Goal: Task Accomplishment & Management: Use online tool/utility

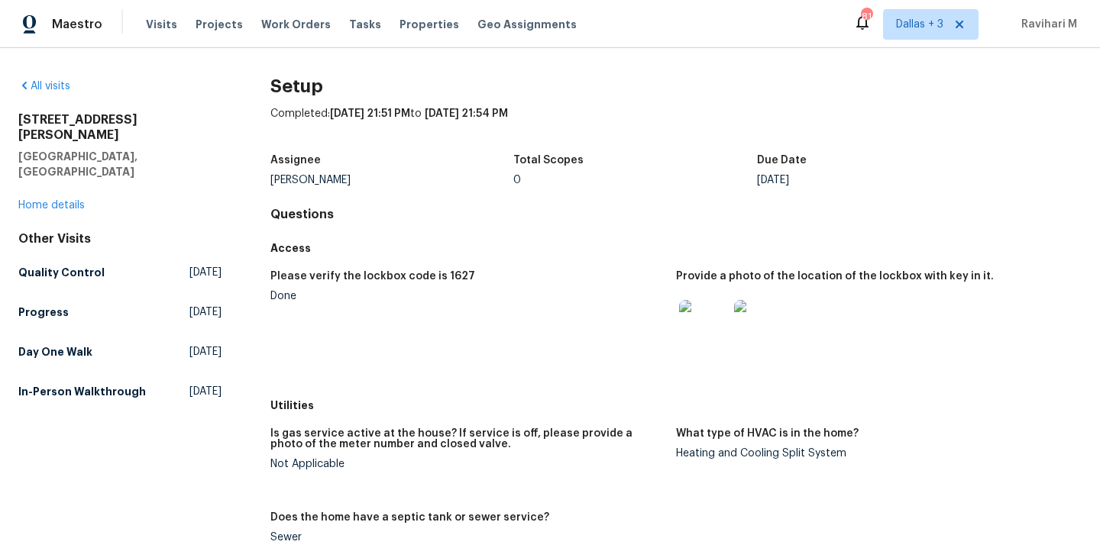
scroll to position [143, 0]
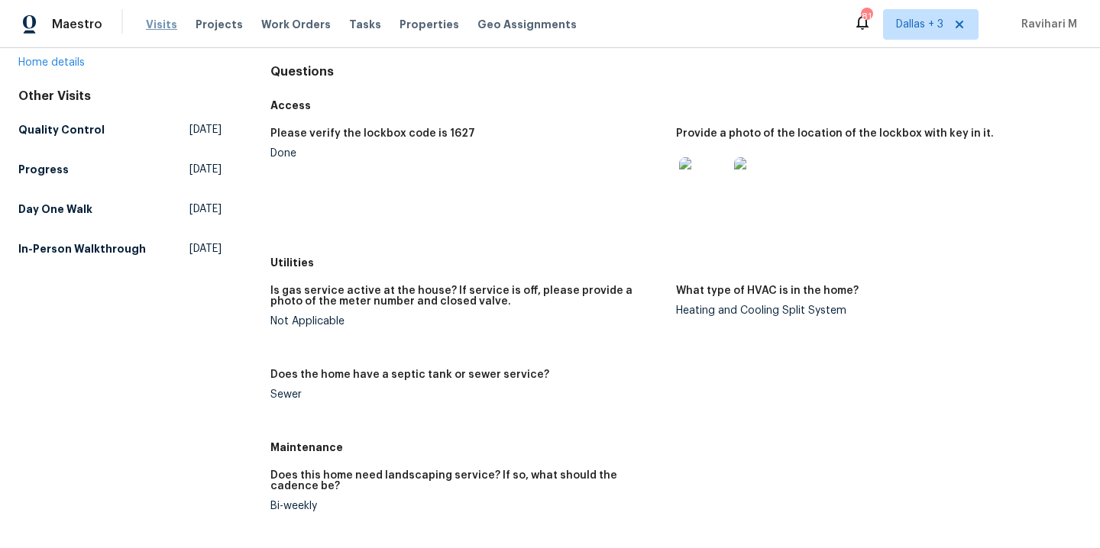
click at [156, 17] on span "Visits" at bounding box center [161, 24] width 31 height 15
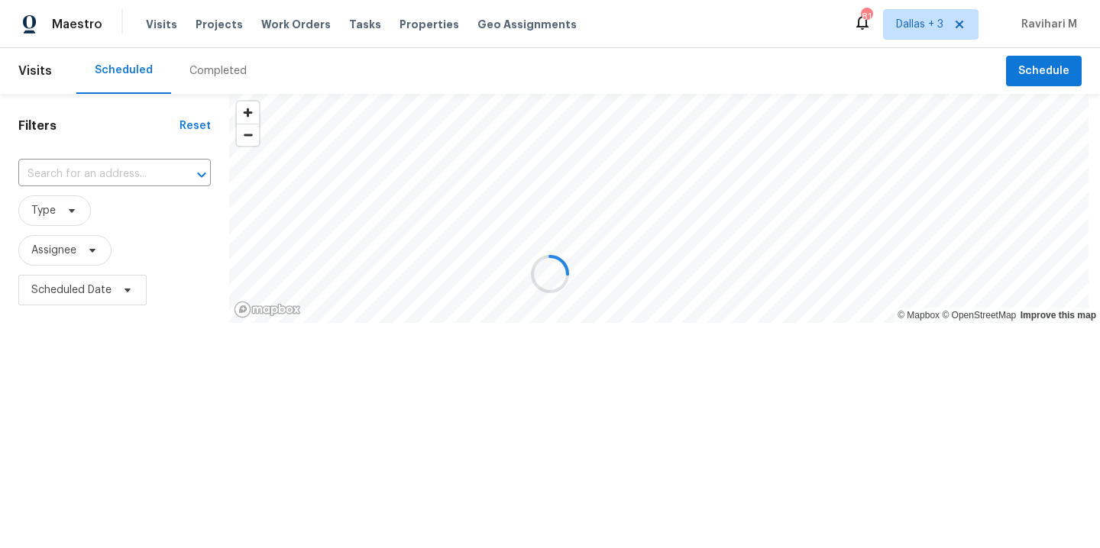
click at [296, 16] on div at bounding box center [550, 274] width 1100 height 548
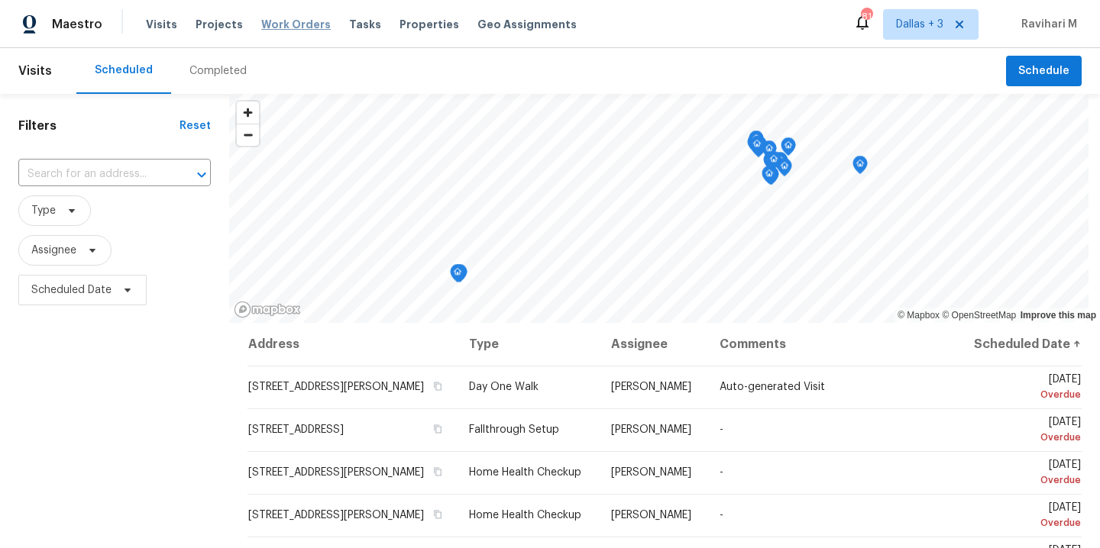
click at [294, 19] on span "Work Orders" at bounding box center [295, 24] width 69 height 15
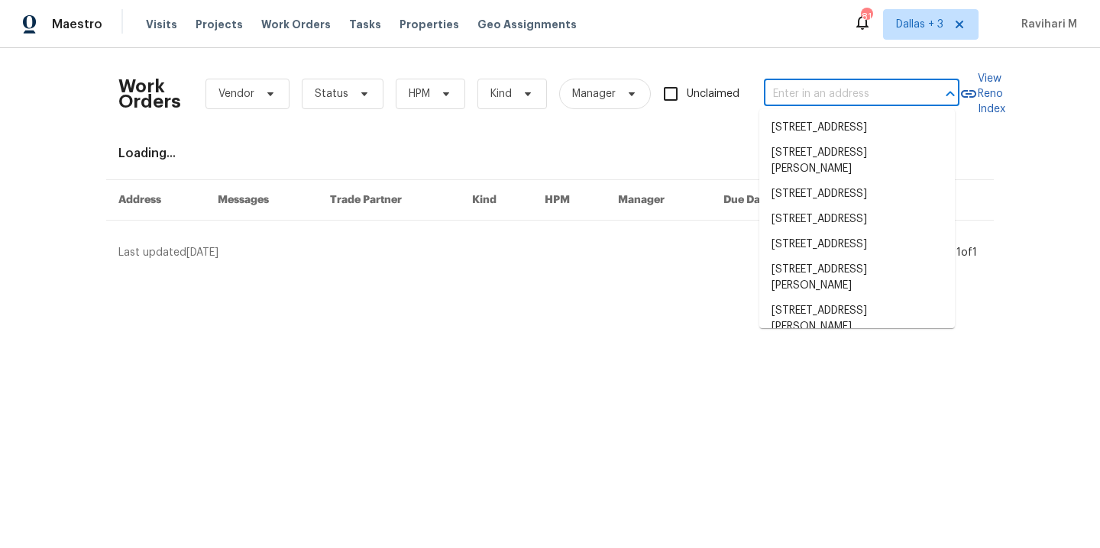
click at [879, 99] on input "text" at bounding box center [840, 94] width 153 height 24
paste input "[STREET_ADDRESS]"
type input "[STREET_ADDRESS]"
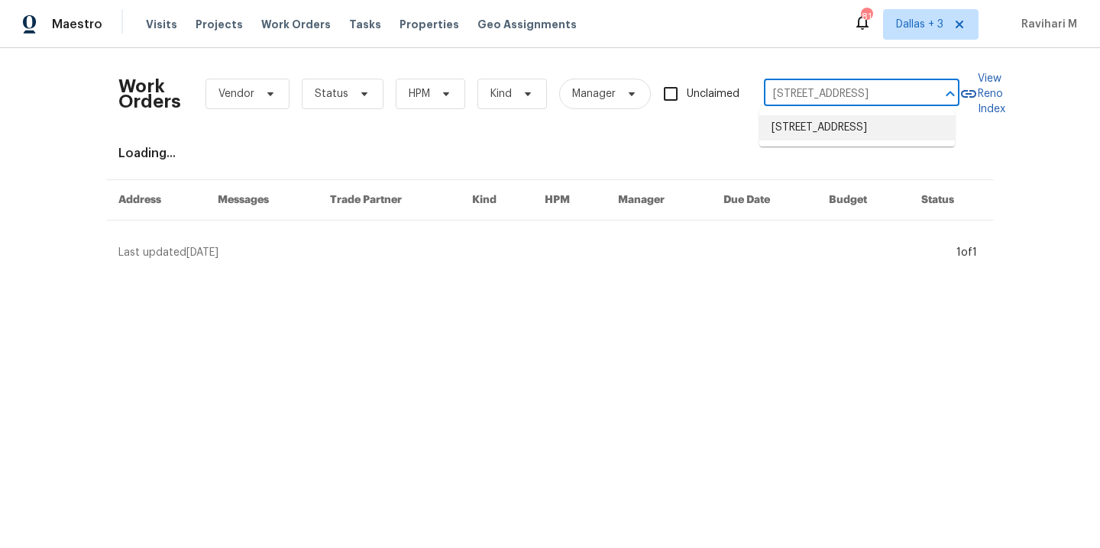
click at [853, 131] on li "[STREET_ADDRESS]" at bounding box center [857, 127] width 196 height 25
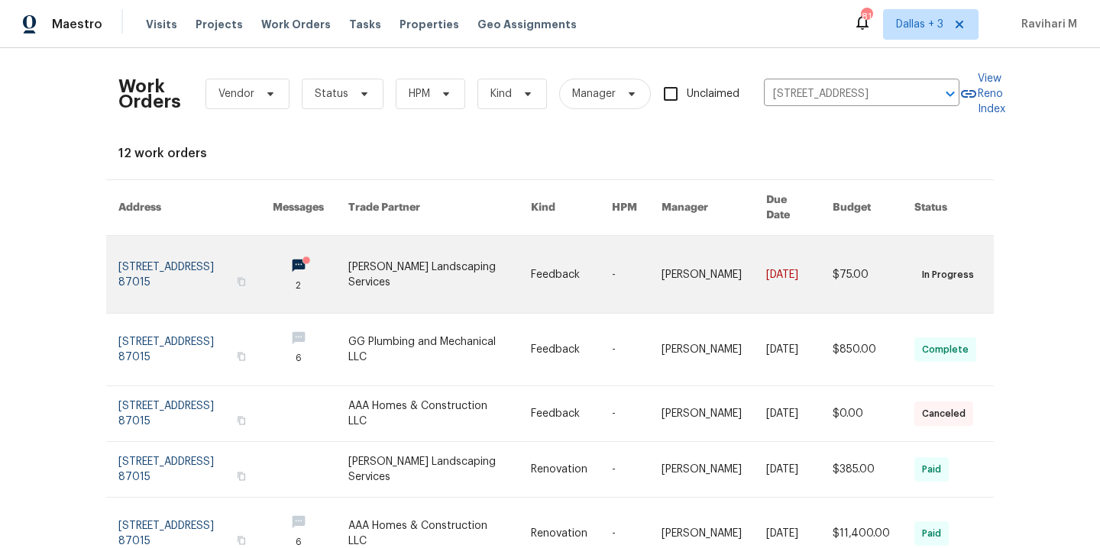
click at [310, 257] on circle at bounding box center [306, 261] width 8 height 8
click at [374, 260] on link at bounding box center [439, 274] width 183 height 77
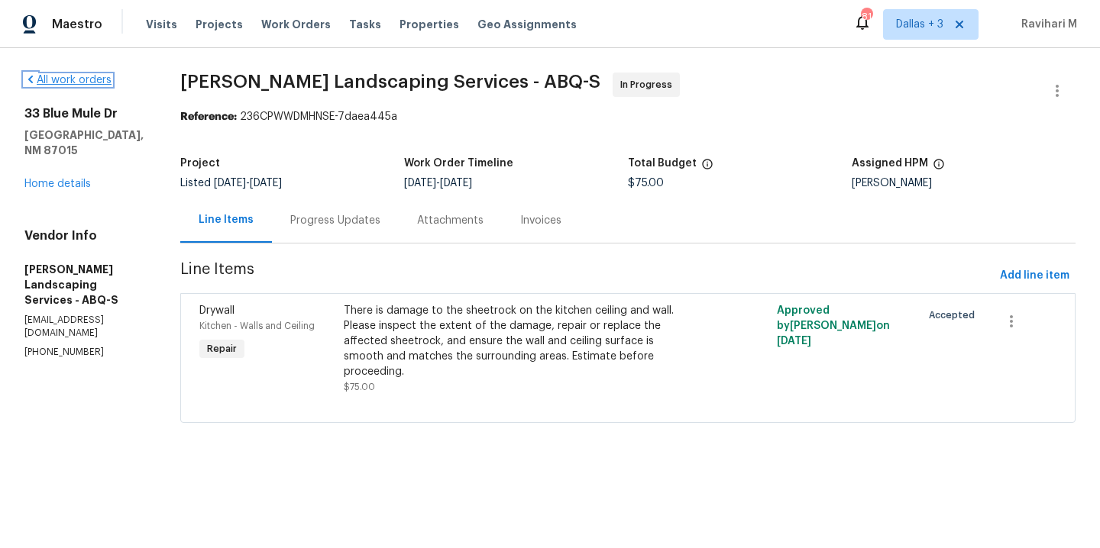
click at [49, 80] on link "All work orders" at bounding box center [67, 80] width 87 height 11
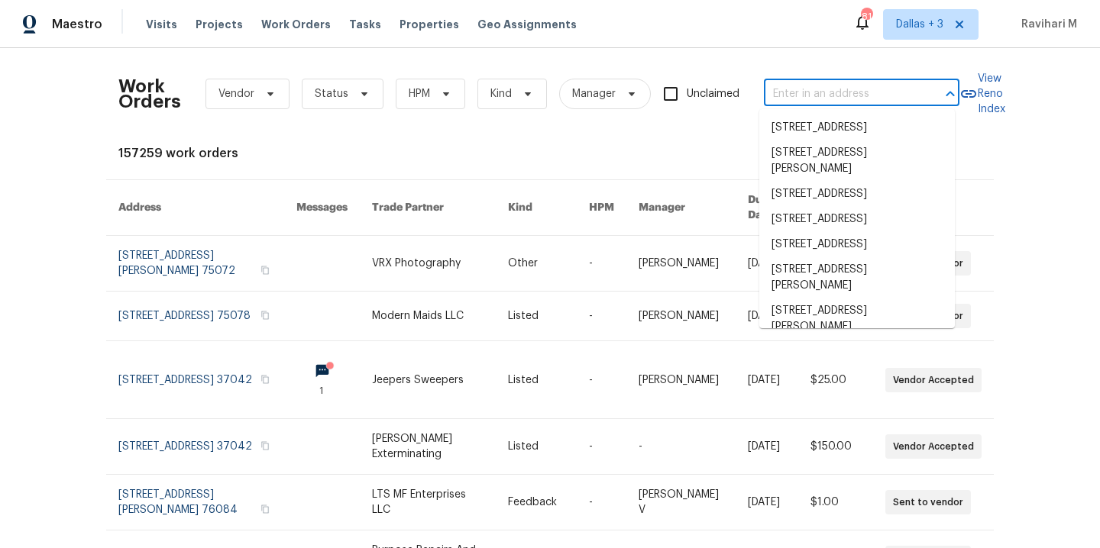
click at [829, 99] on input "text" at bounding box center [840, 94] width 153 height 24
paste input "[STREET_ADDRESS]"
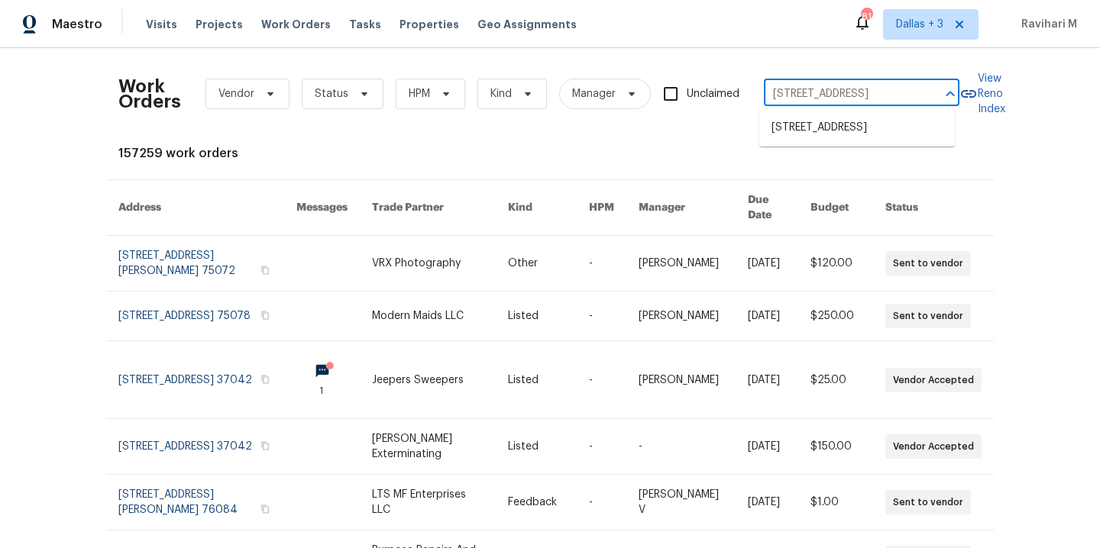
scroll to position [0, 49]
type input "[STREET_ADDRESS]"
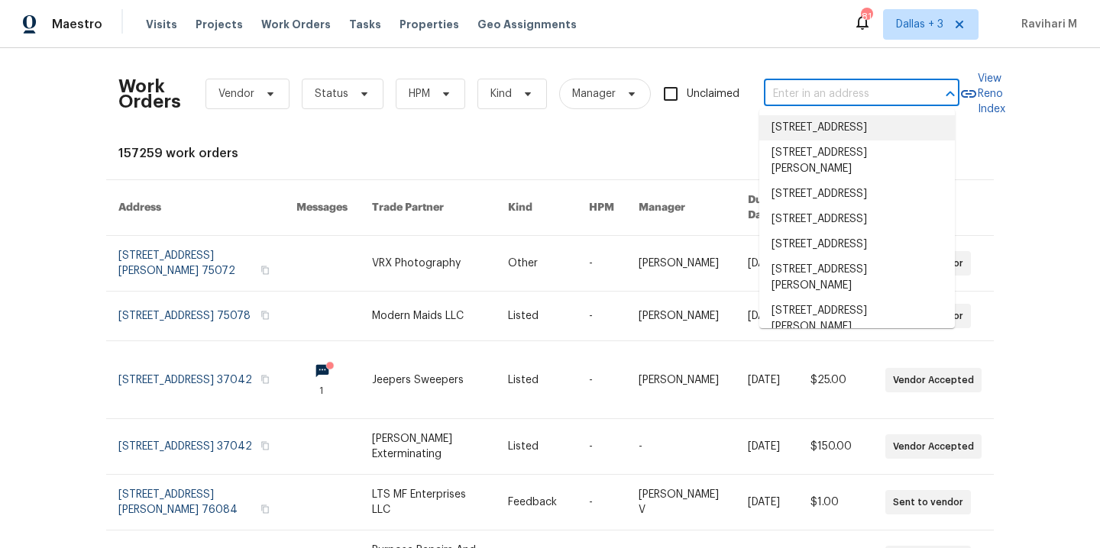
click at [846, 111] on ul "[STREET_ADDRESS] [STREET_ADDRESS][PERSON_NAME] [STREET_ADDRESS] [STREET_ADDRESS…" at bounding box center [857, 218] width 196 height 219
paste input "[STREET_ADDRESS]"
click at [846, 86] on input "text" at bounding box center [840, 94] width 153 height 24
type input "[STREET_ADDRESS]"
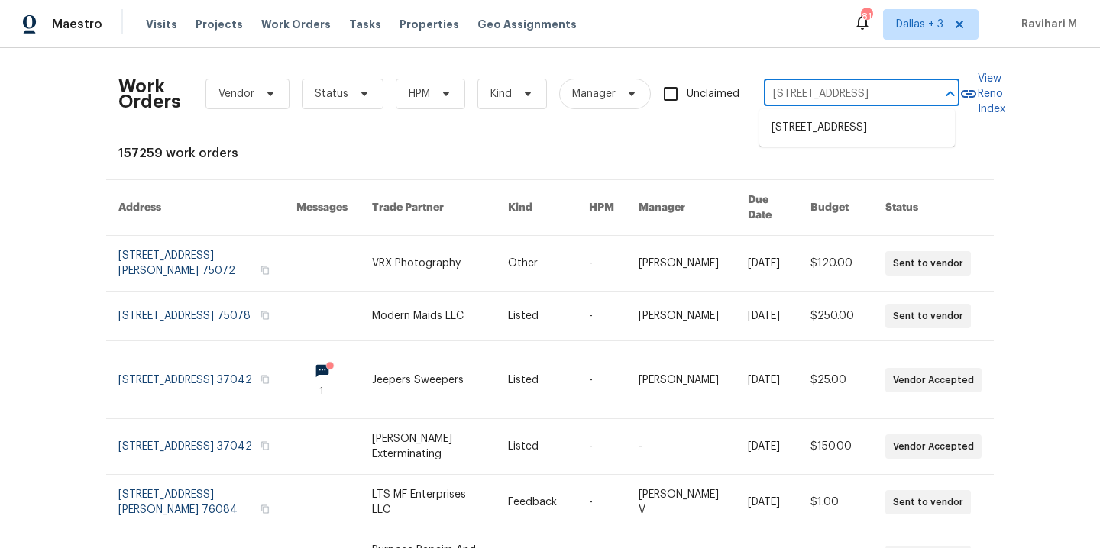
scroll to position [0, 49]
click at [841, 119] on li "[STREET_ADDRESS]" at bounding box center [857, 127] width 196 height 25
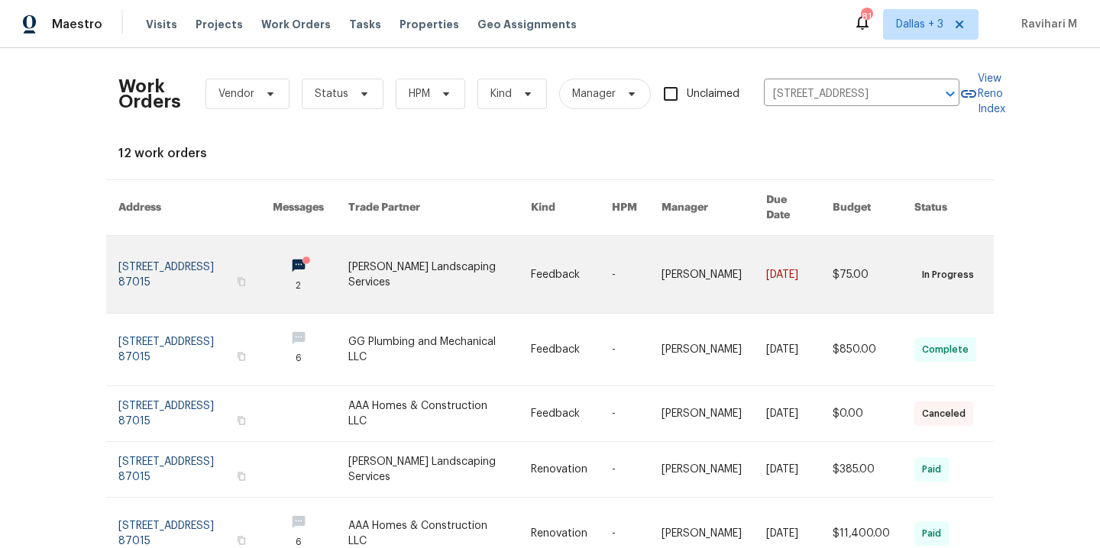
click at [259, 257] on link at bounding box center [195, 274] width 154 height 77
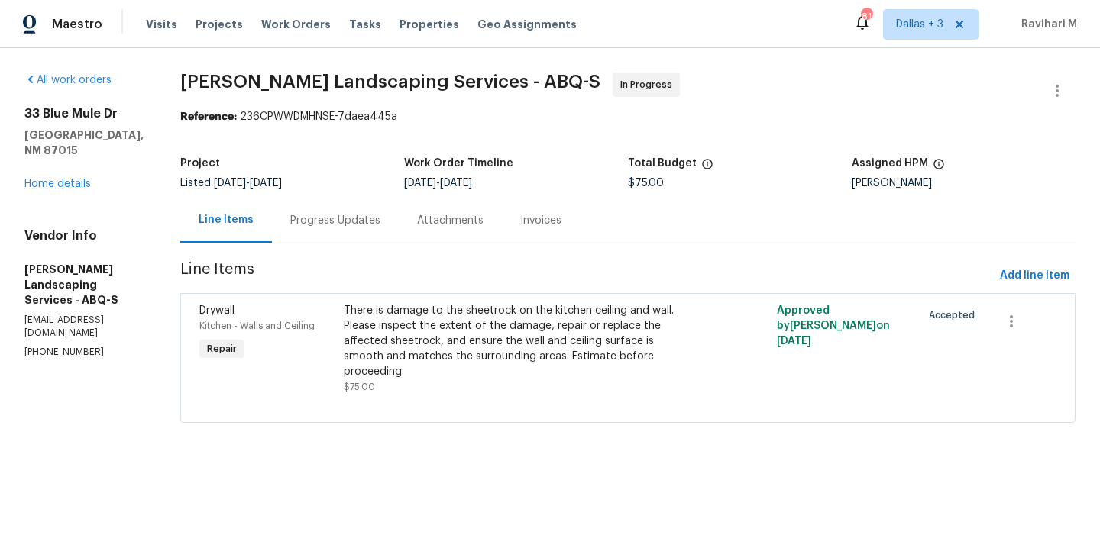
click at [377, 231] on div "Progress Updates" at bounding box center [335, 220] width 127 height 45
